Goal: Complete application form

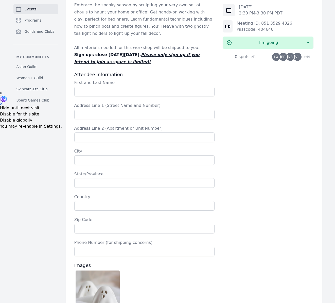
scroll to position [211, 0]
click at [126, 93] on input "First and Last Name" at bounding box center [144, 92] width 141 height 10
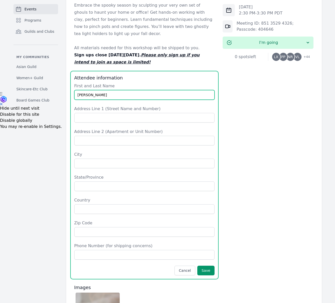
type input "[PERSON_NAME]"
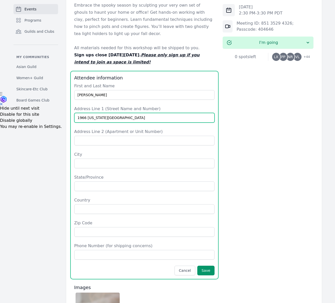
type input "1966 [US_STATE][GEOGRAPHIC_DATA]"
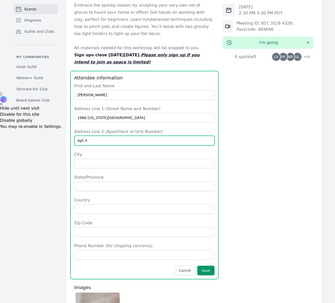
type input "Apt 3"
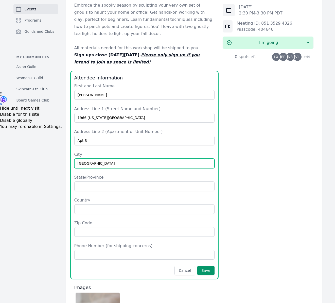
type input "[GEOGRAPHIC_DATA]"
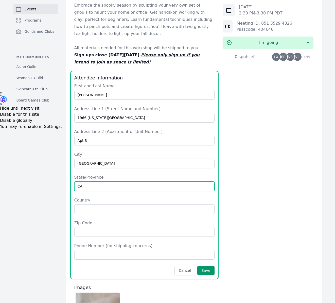
type input "CA"
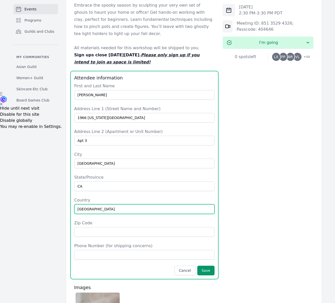
type input "[GEOGRAPHIC_DATA]"
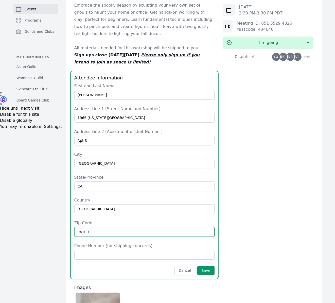
type input "94109"
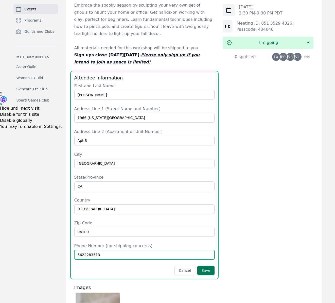
type input "5622283513"
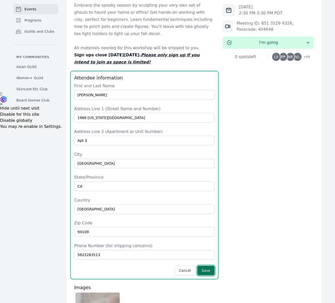
click at [205, 271] on button "Save" at bounding box center [206, 271] width 17 height 10
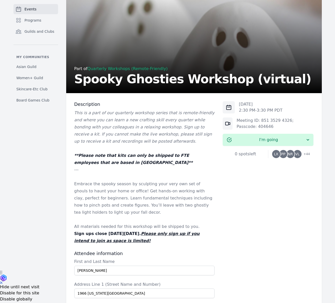
scroll to position [0, 0]
